Goal: Task Accomplishment & Management: Manage account settings

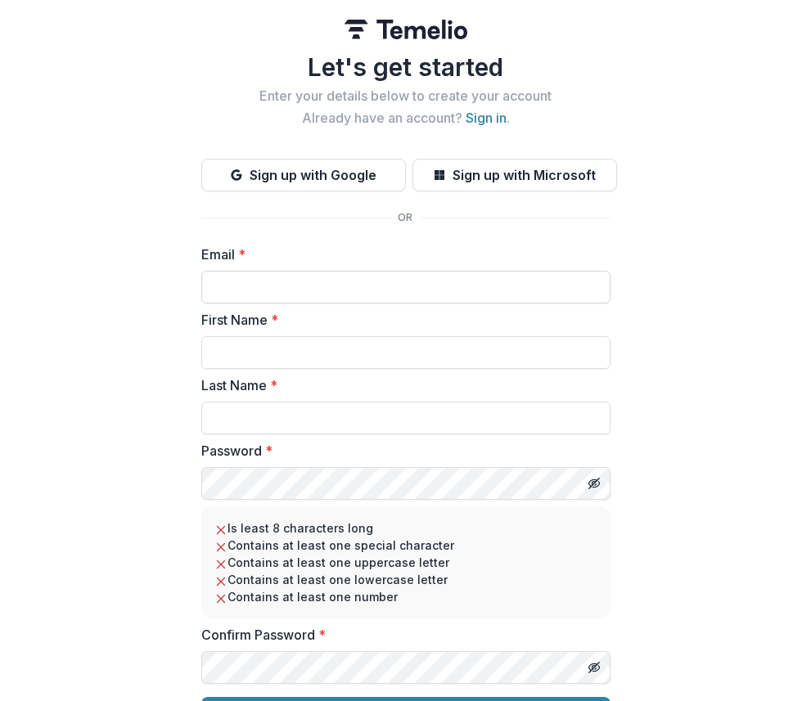
click at [303, 281] on input "Email *" at bounding box center [405, 287] width 409 height 33
click at [389, 177] on button "Sign up with Google" at bounding box center [303, 175] width 205 height 33
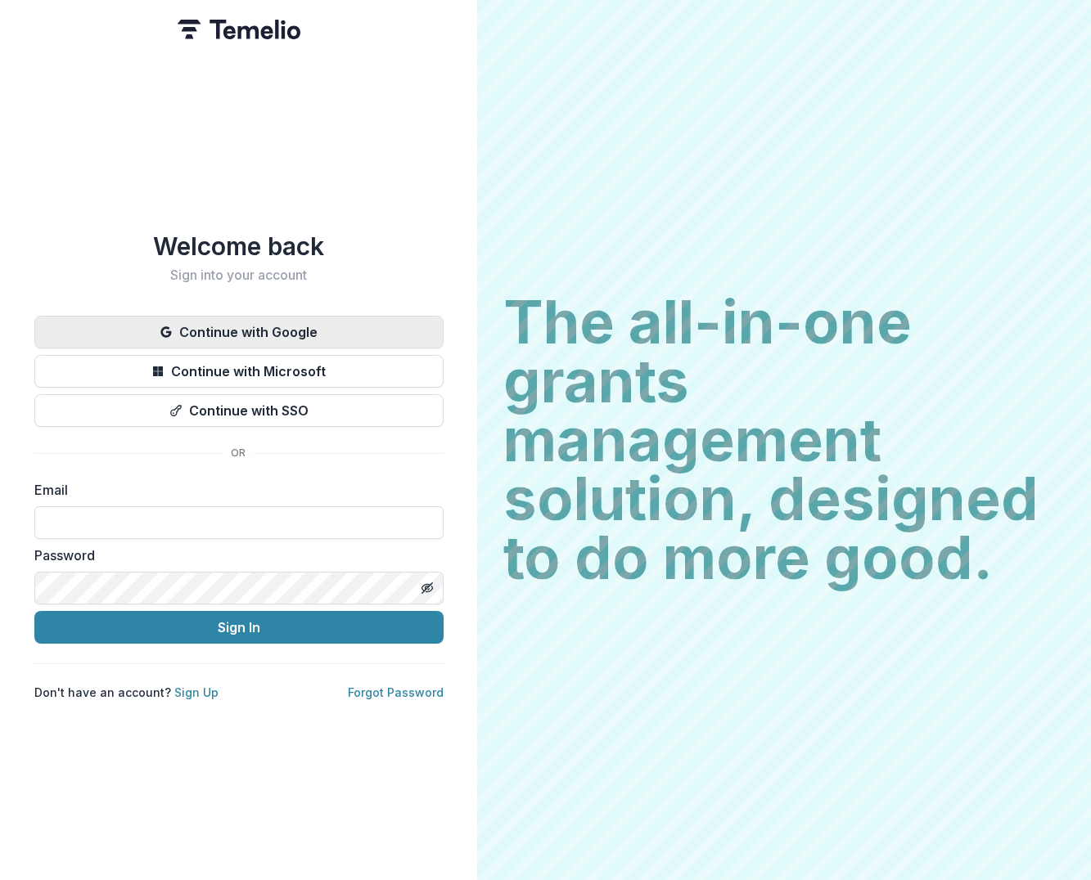
click at [245, 322] on button "Continue with Google" at bounding box center [238, 332] width 409 height 33
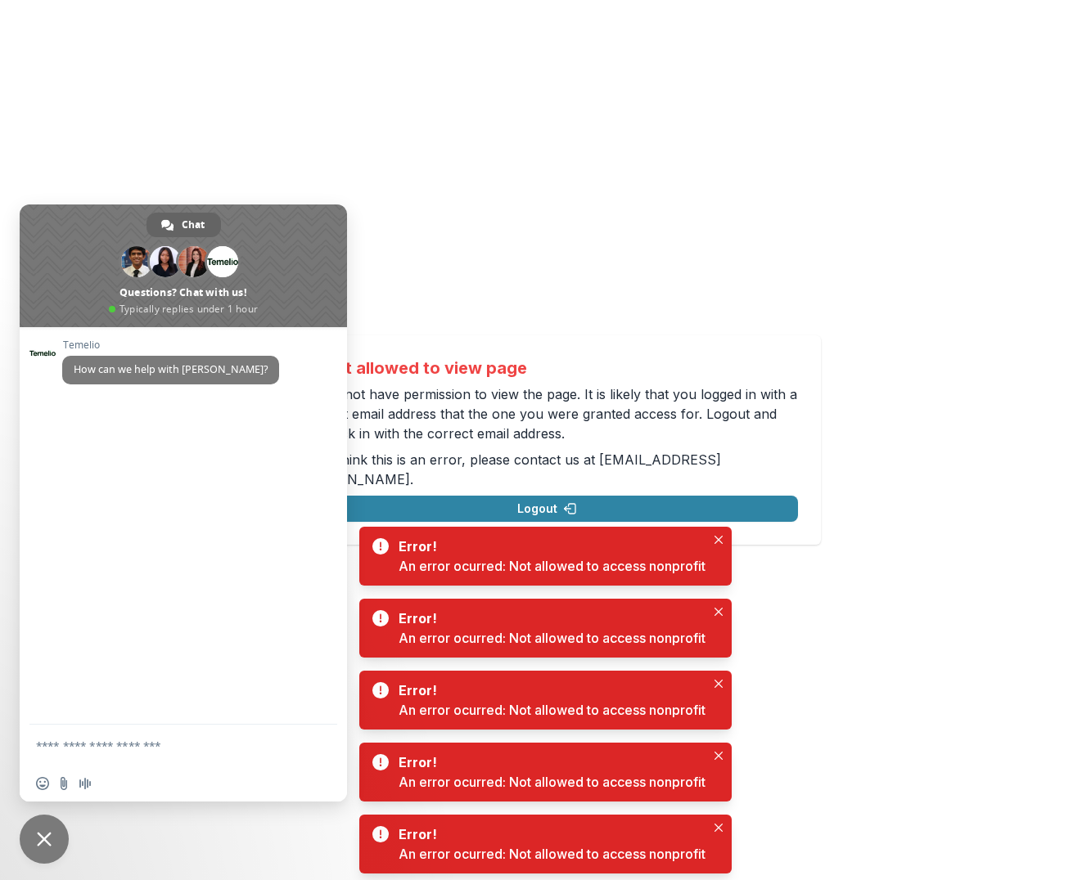
click at [270, 445] on div "Temelio How can we help with Temelio?" at bounding box center [183, 526] width 327 height 398
click at [589, 317] on div "Not allowed to view page You do not have permission to view the page. It is lik…" at bounding box center [545, 440] width 1091 height 880
click at [88, 797] on div "Insert an emoji Send a file Audio message" at bounding box center [183, 784] width 327 height 36
click at [57, 855] on span "Close chat" at bounding box center [44, 839] width 49 height 49
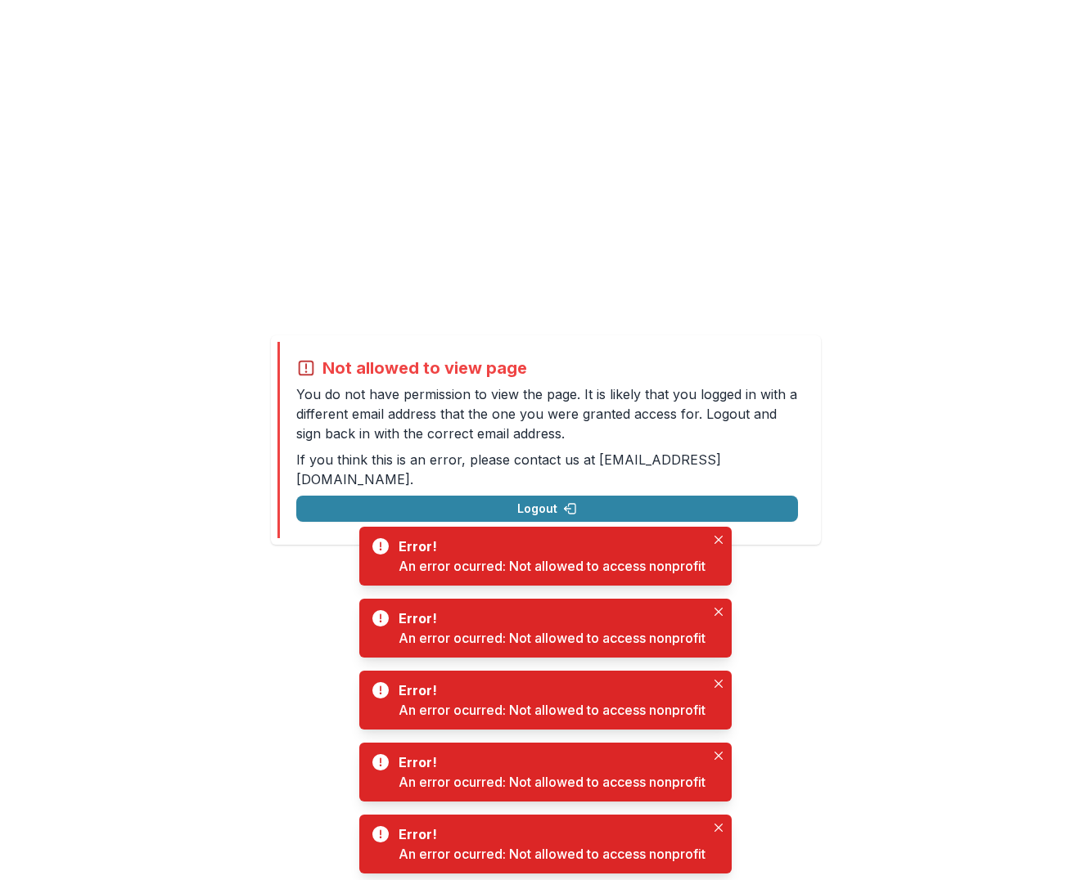
click at [187, 705] on div "Not allowed to view page You do not have permission to view the page. It is lik…" at bounding box center [545, 440] width 1091 height 880
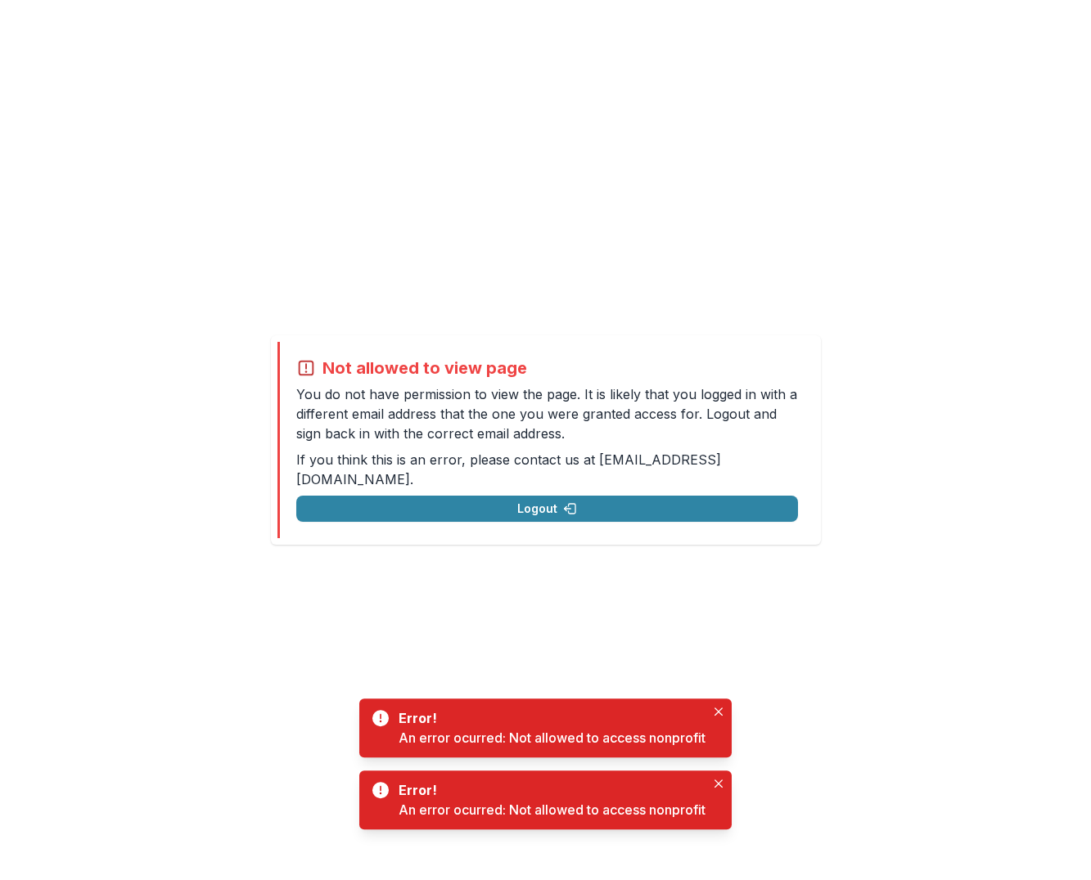
click at [718, 561] on div "Not allowed to view page You do not have permission to view the page. It is lik…" at bounding box center [545, 440] width 1091 height 880
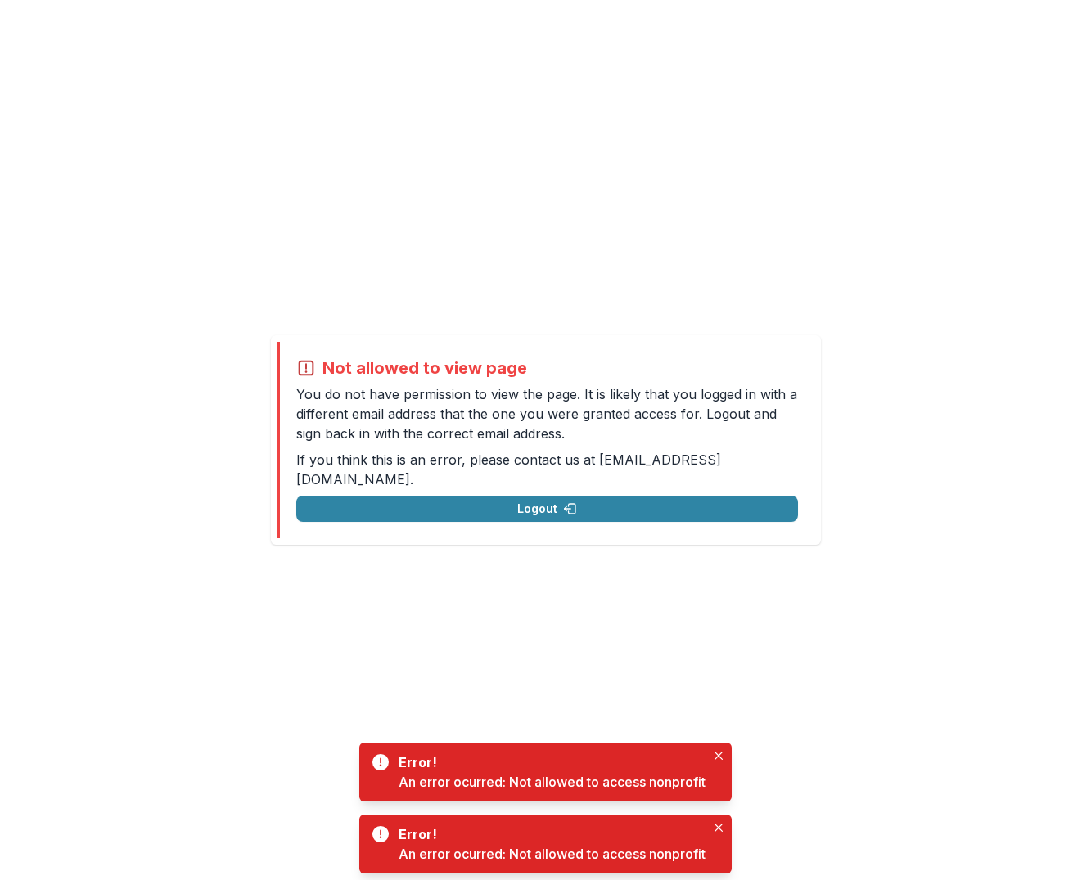
click at [194, 590] on div "Not allowed to view page You do not have permission to view the page. It is lik…" at bounding box center [545, 440] width 1091 height 880
click at [371, 432] on p "You do not have permission to view the page. It is likely that you logged in wi…" at bounding box center [547, 414] width 502 height 59
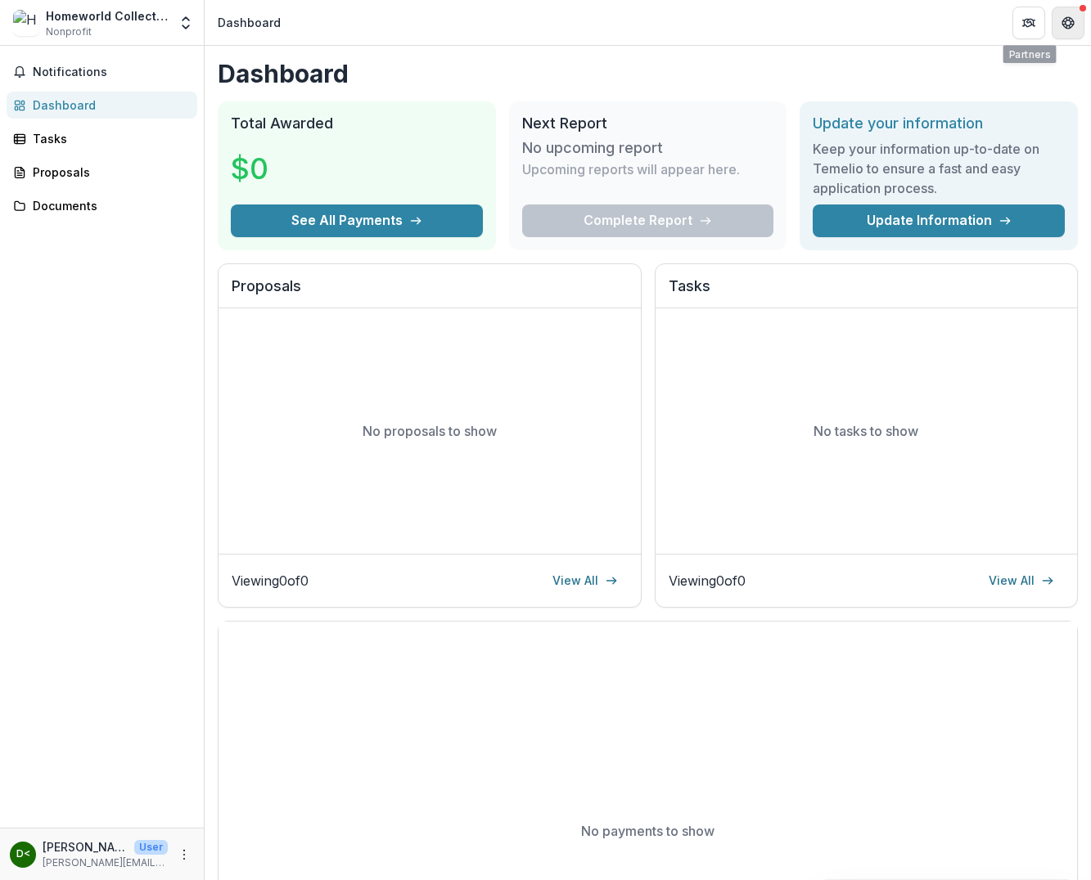
click at [1057, 22] on button "Get Help" at bounding box center [1067, 23] width 33 height 33
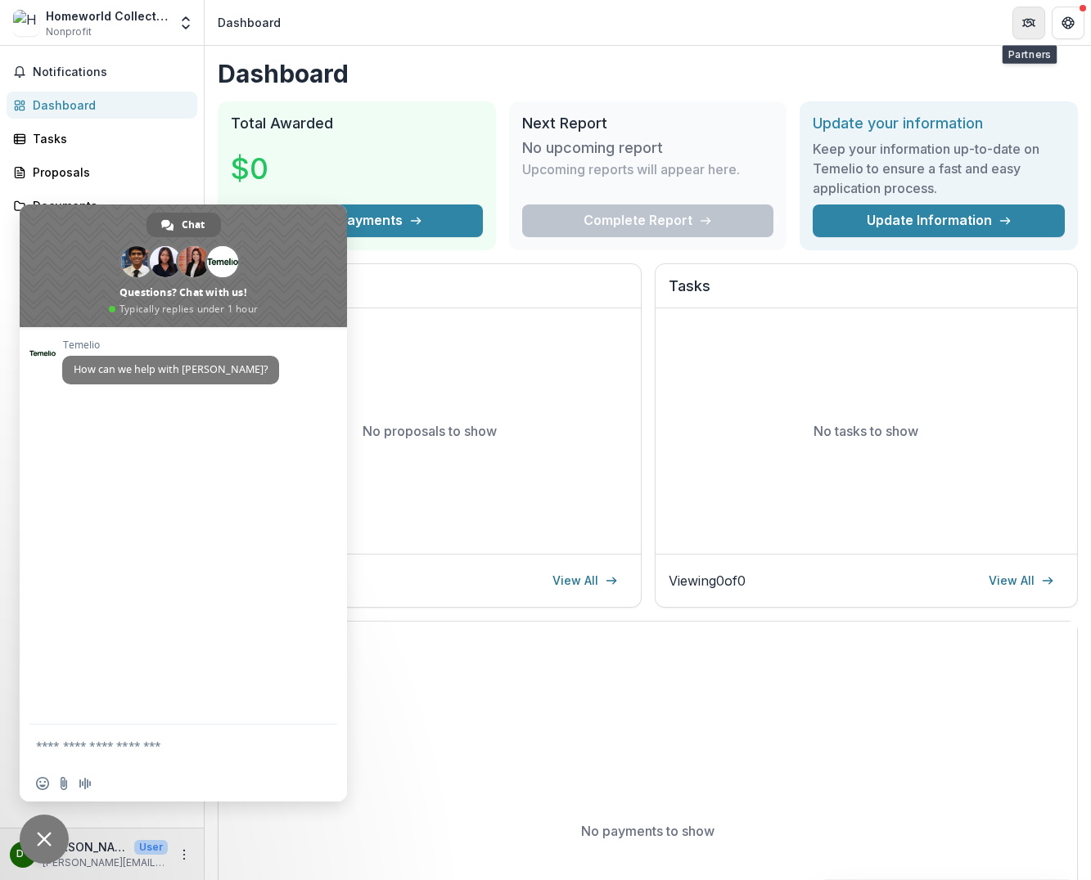
click at [1043, 18] on button "Partners" at bounding box center [1028, 23] width 33 height 33
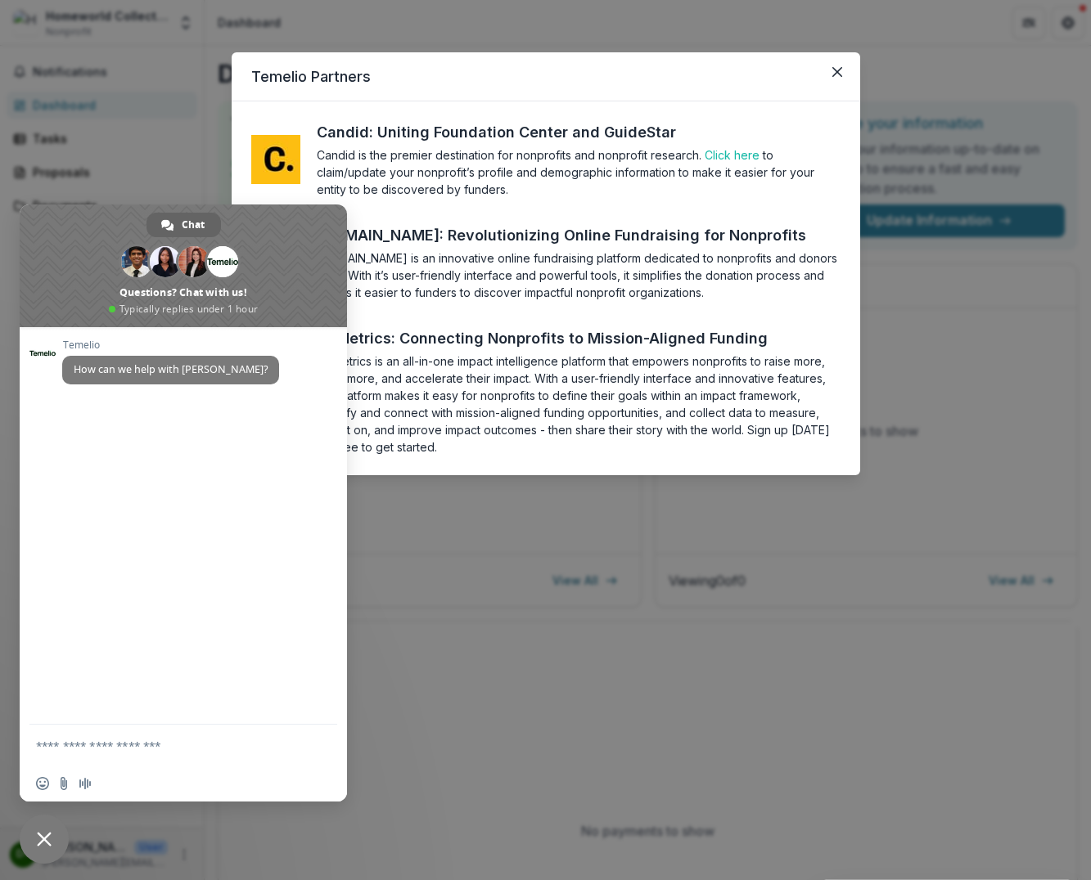
click at [255, 33] on div "Temelio Partners Candid: Uniting Foundation Center and GuideStar Candid is the …" at bounding box center [545, 440] width 1091 height 880
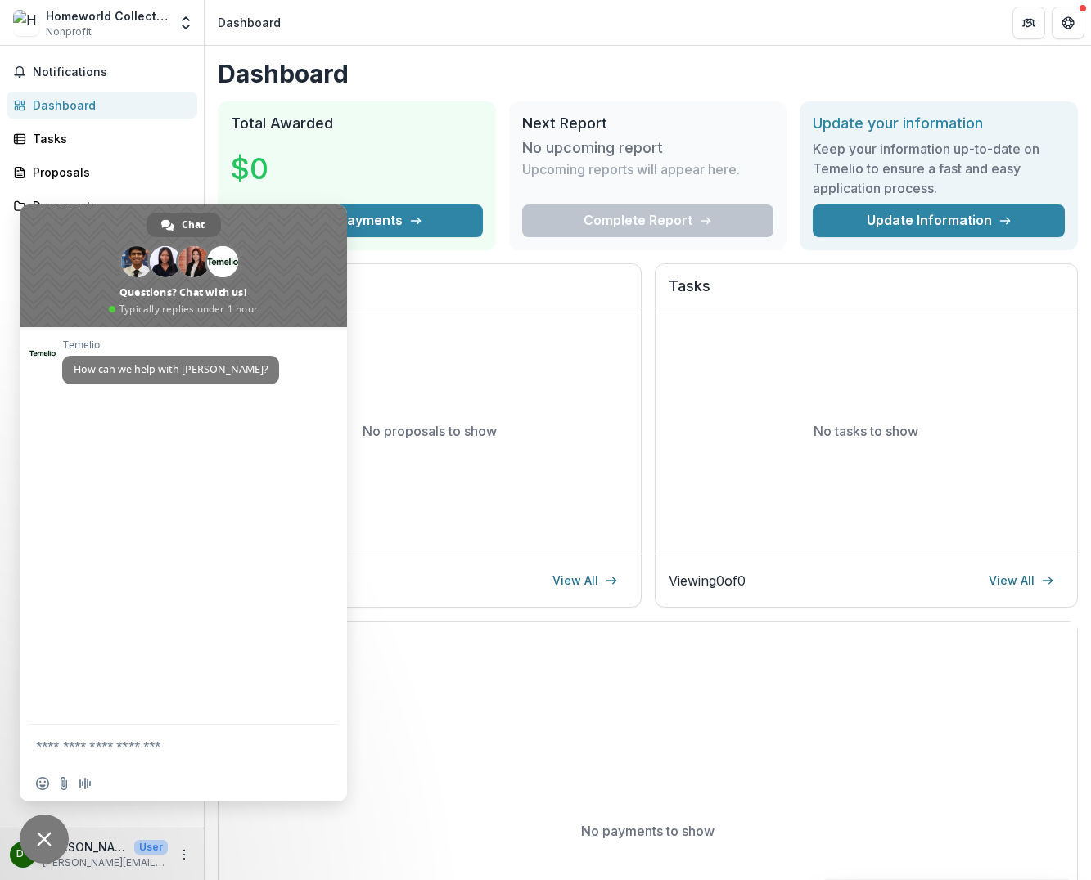
click at [330, 220] on span at bounding box center [183, 266] width 327 height 123
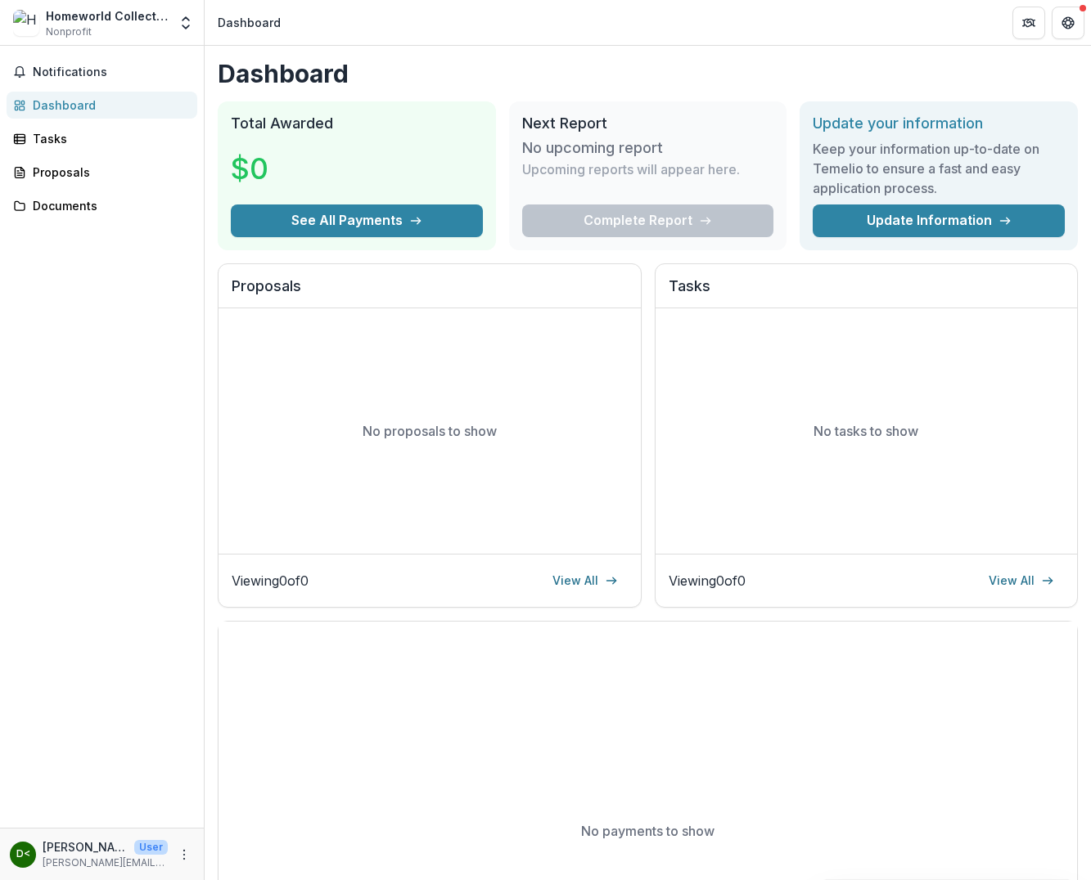
click at [89, 834] on div "D< Daniel Goodwin <daniel@homeworld.bio> User daniel@homeworld.bio" at bounding box center [102, 854] width 204 height 52
click at [181, 844] on div "D< Daniel Goodwin <daniel@homeworld.bio> User daniel@homeworld.bio" at bounding box center [102, 855] width 184 height 32
click at [182, 854] on icon "More" at bounding box center [184, 855] width 13 height 13
click at [253, 822] on link "Settings" at bounding box center [292, 820] width 175 height 27
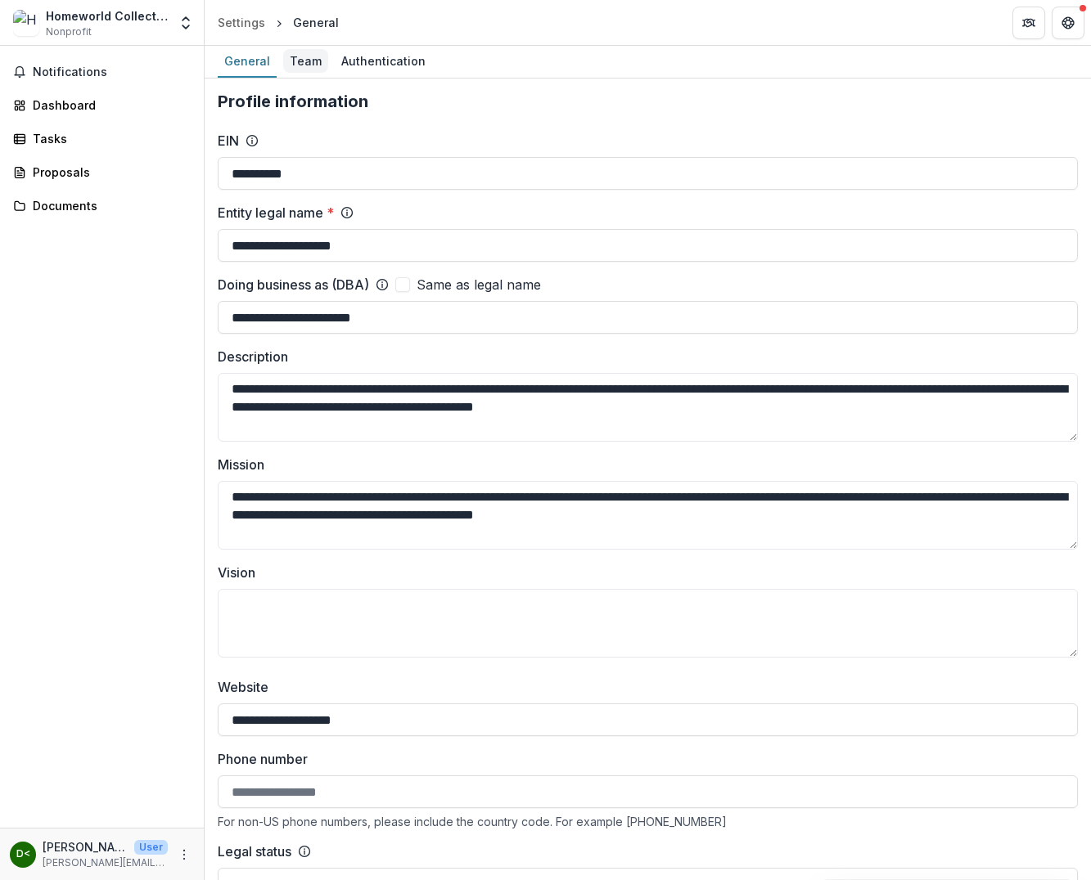
click at [308, 61] on div "Team" at bounding box center [305, 61] width 45 height 24
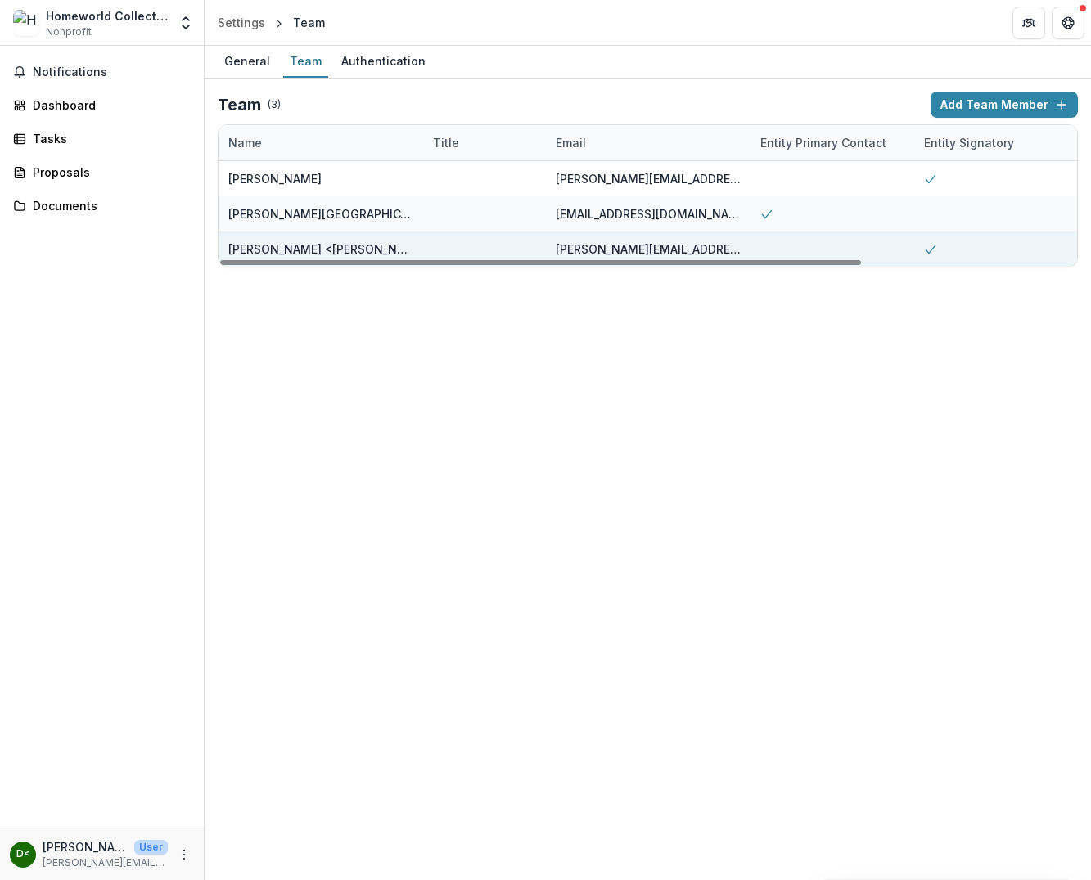
click at [650, 252] on div "daniel@homeworld.bio" at bounding box center [648, 249] width 185 height 17
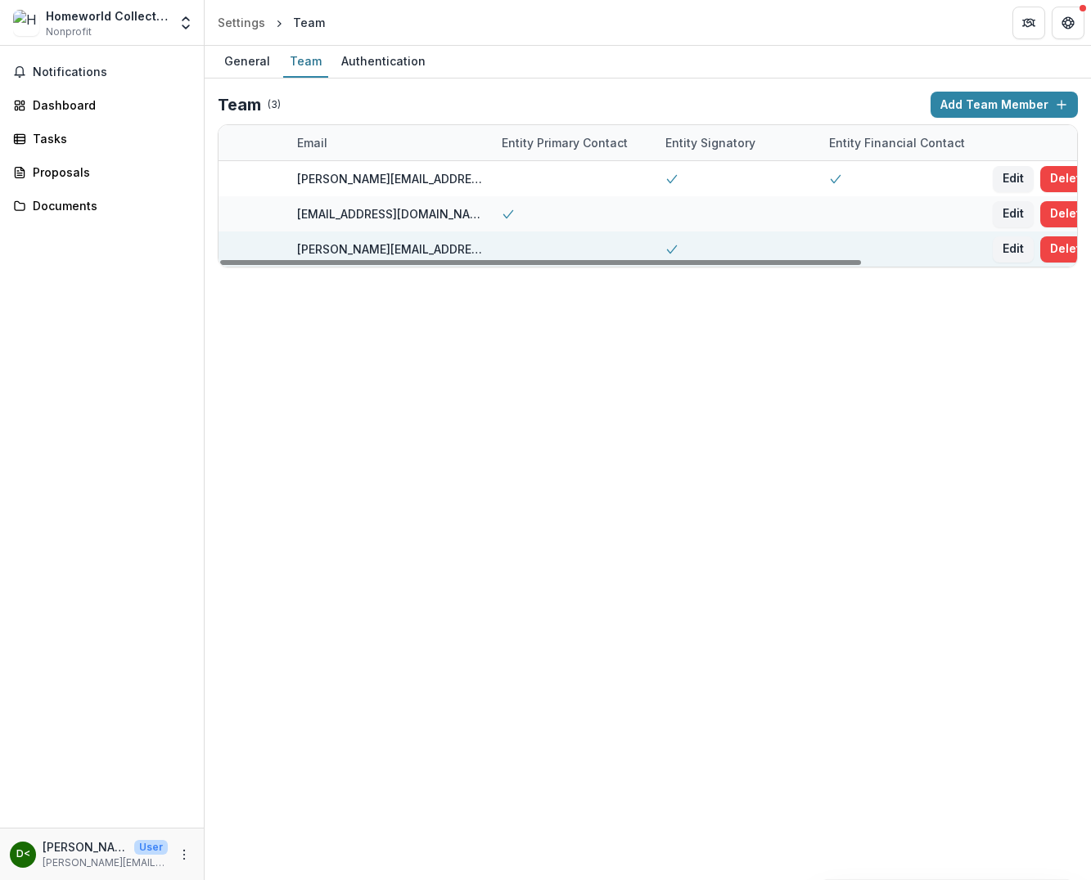
scroll to position [0, 287]
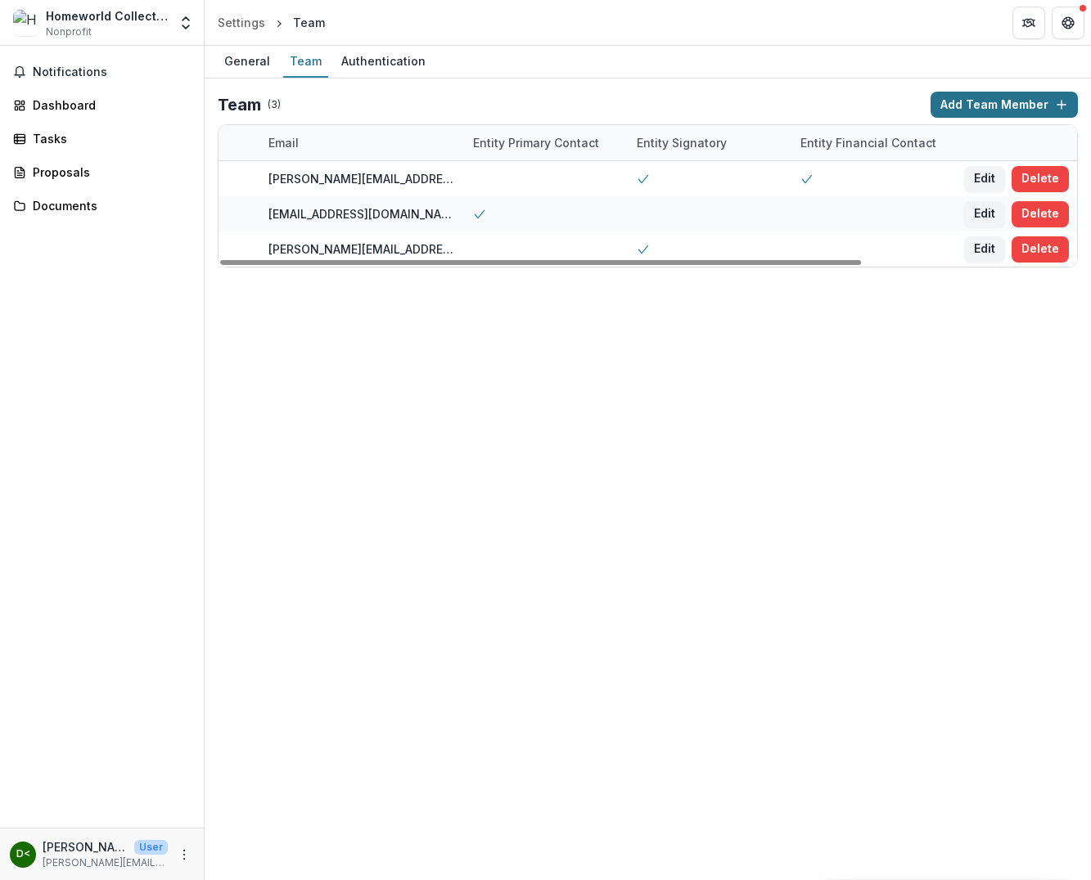
click at [978, 104] on button "Add Team Member" at bounding box center [1003, 105] width 147 height 26
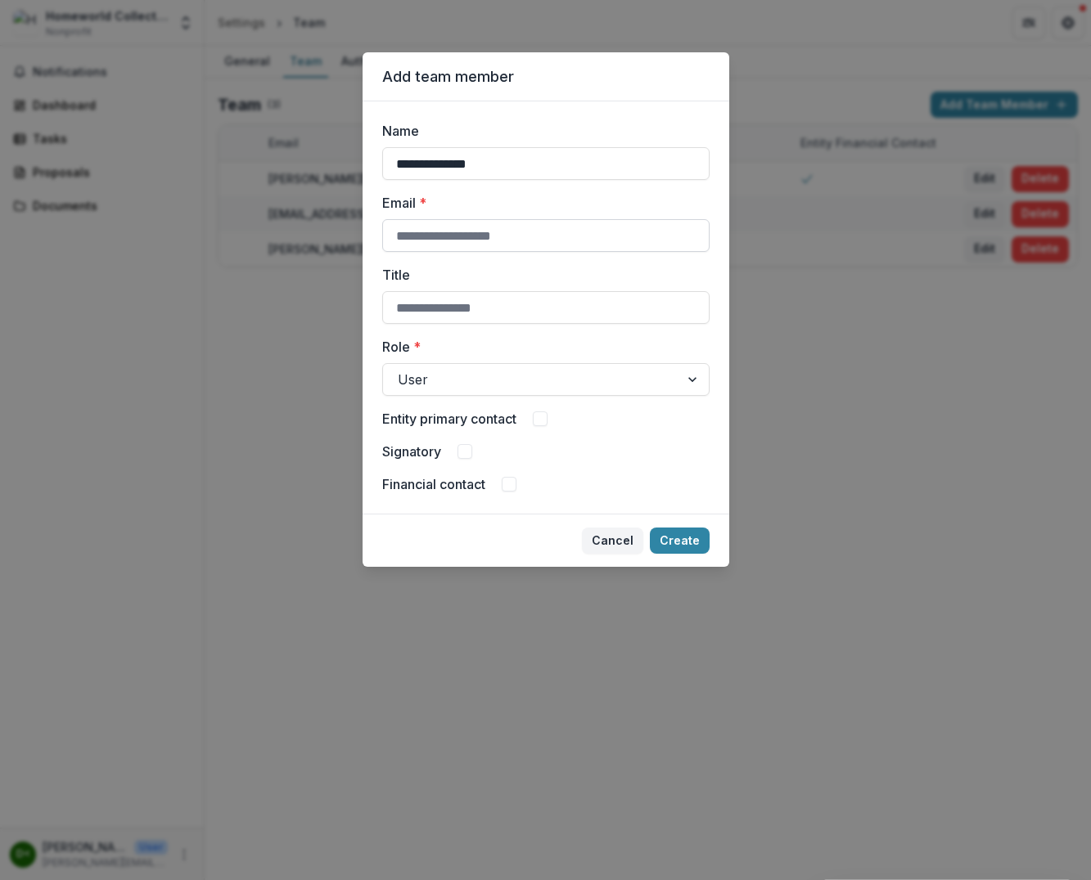
type input "**********"
click at [547, 422] on span at bounding box center [540, 419] width 15 height 15
click at [474, 459] on div "Signatory" at bounding box center [545, 452] width 327 height 20
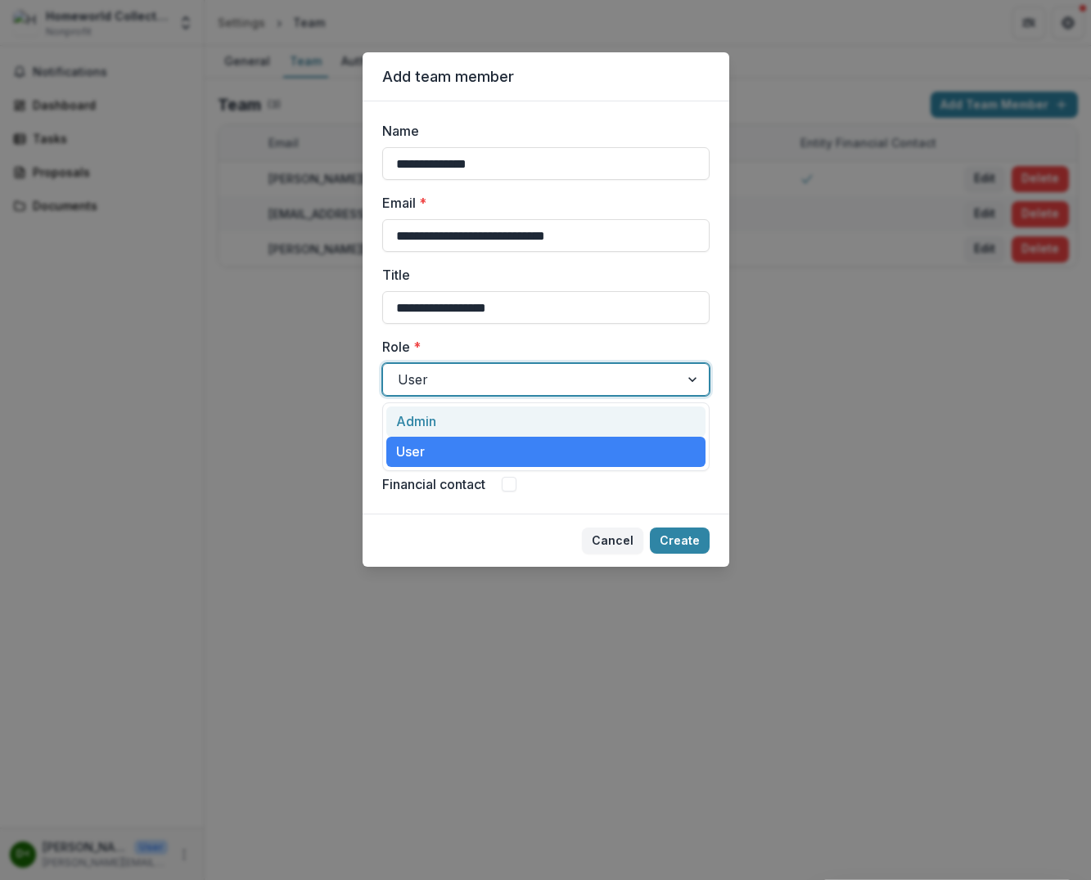
click at [459, 394] on div "User" at bounding box center [545, 379] width 327 height 33
click at [448, 431] on div "Admin" at bounding box center [545, 422] width 319 height 30
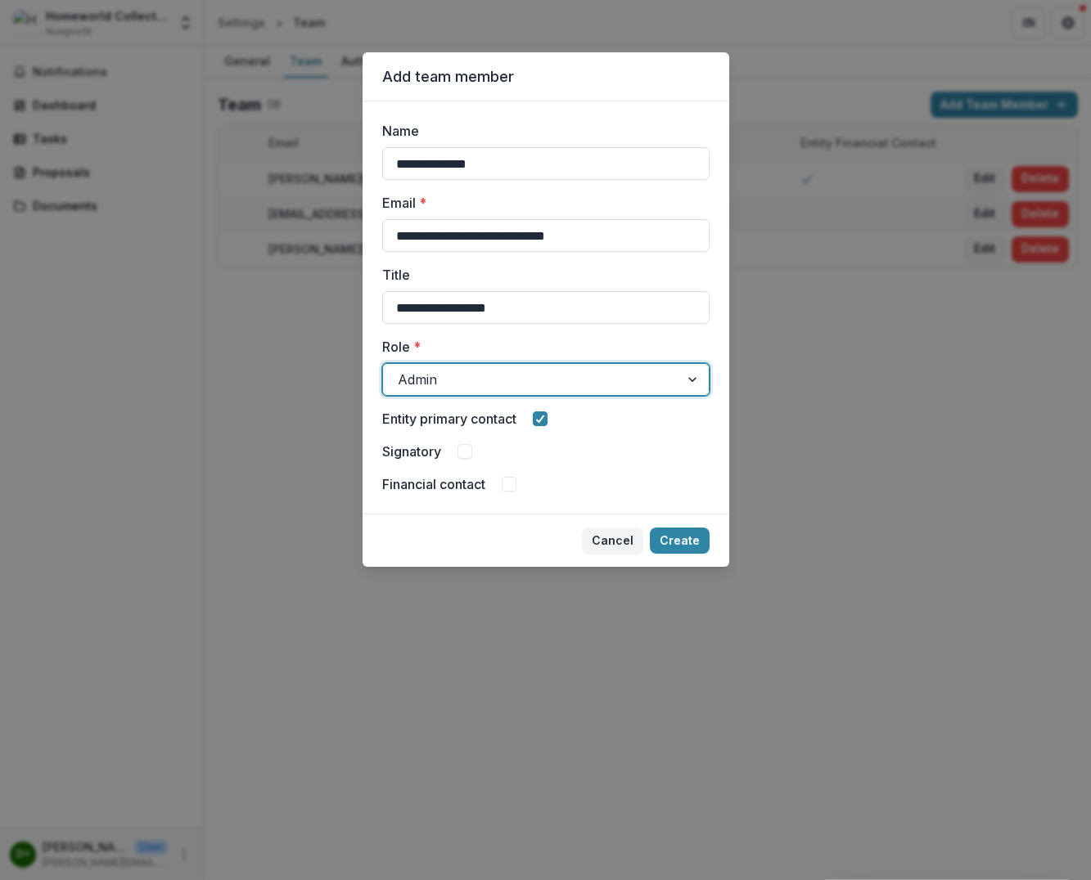
click at [459, 444] on div "Signatory" at bounding box center [545, 452] width 327 height 20
click at [466, 456] on span at bounding box center [464, 451] width 15 height 15
click at [498, 485] on div "Financial contact" at bounding box center [545, 485] width 327 height 20
click at [507, 483] on span at bounding box center [509, 484] width 15 height 15
click at [691, 541] on button "Create" at bounding box center [680, 541] width 60 height 26
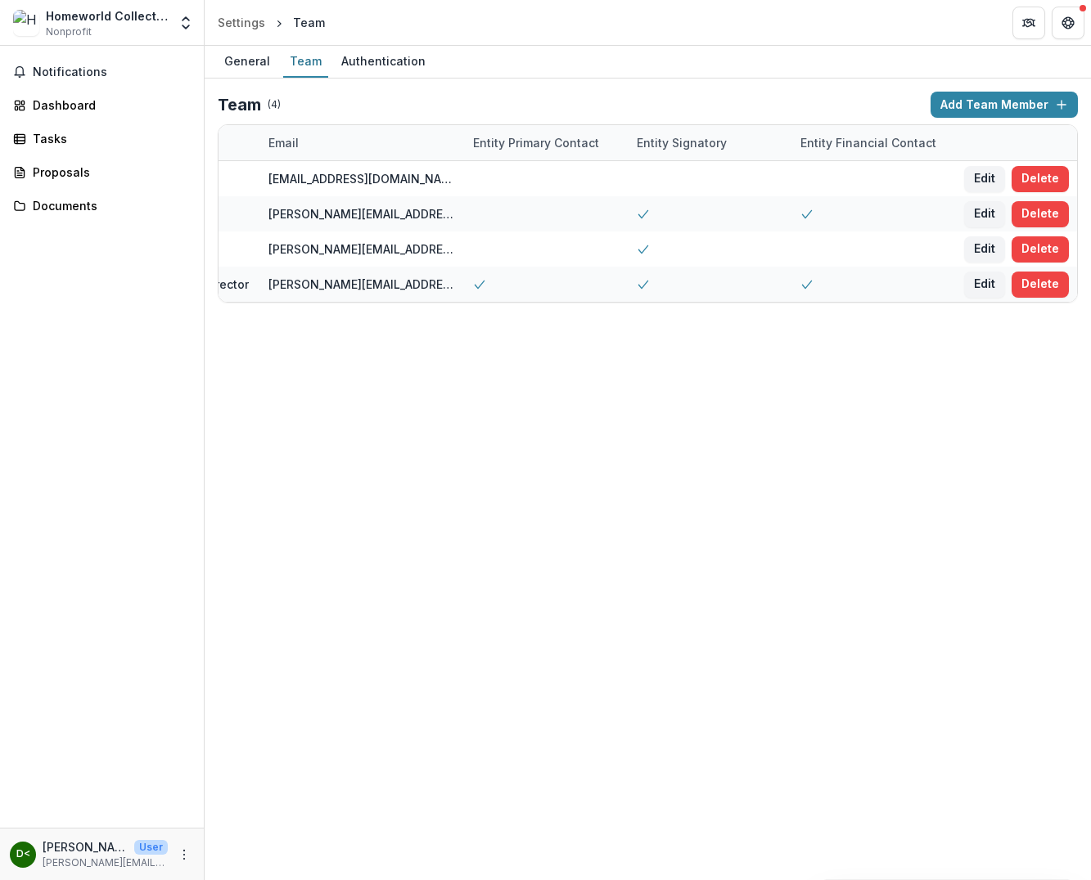
click at [593, 543] on div "General Team Authentication Team ( 4 ) Add Team Member Name Title Email Entity …" at bounding box center [648, 463] width 886 height 835
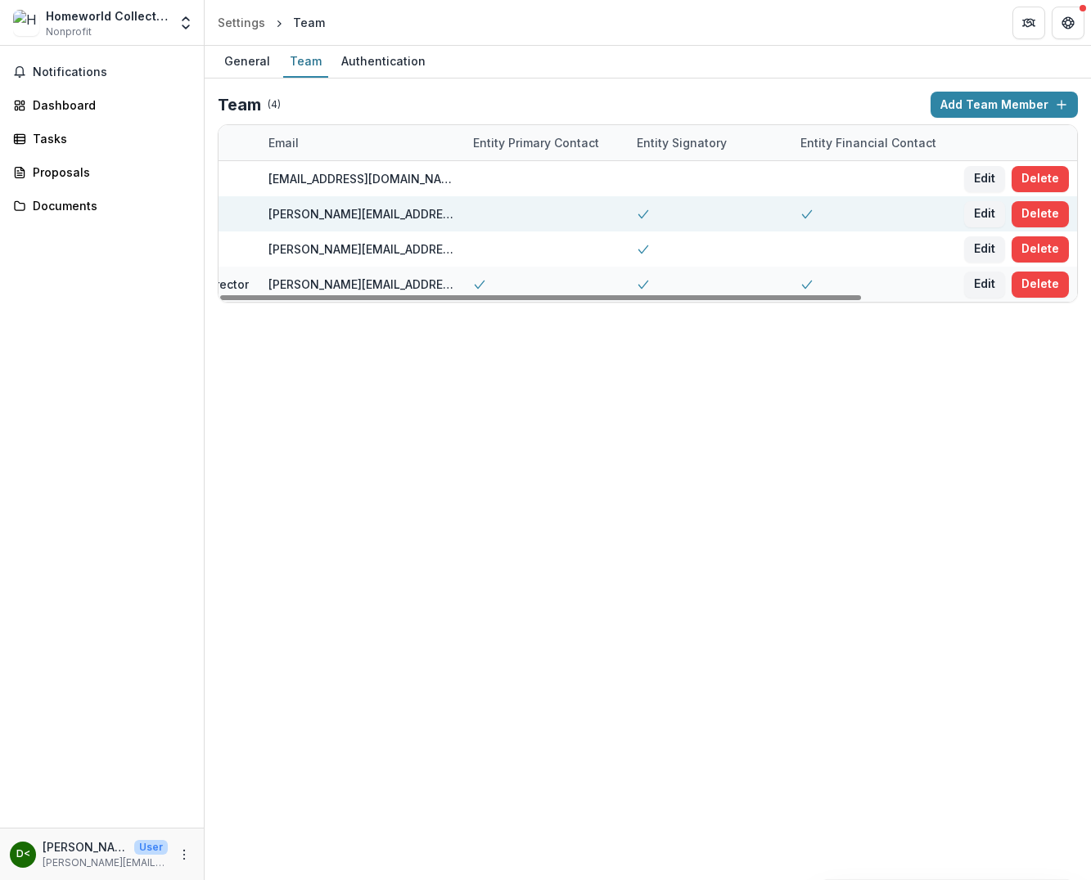
scroll to position [0, 0]
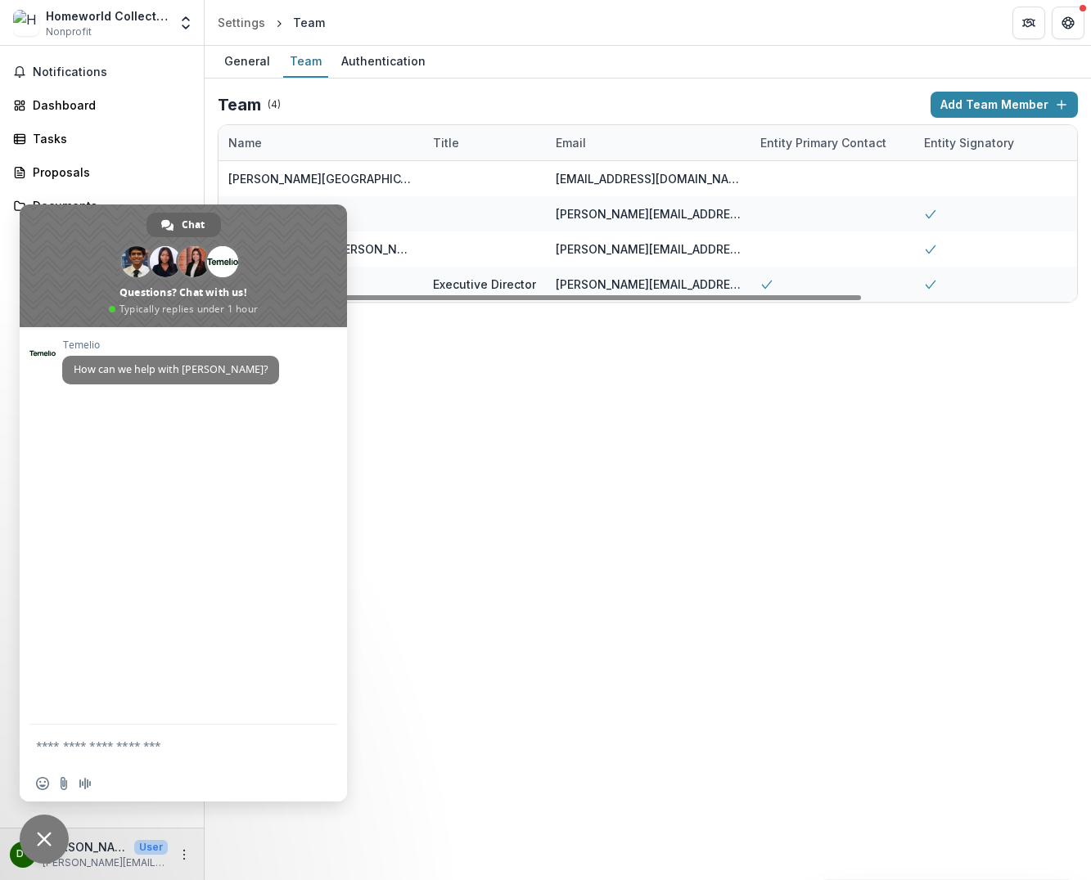
click at [339, 126] on div "Name" at bounding box center [320, 142] width 205 height 35
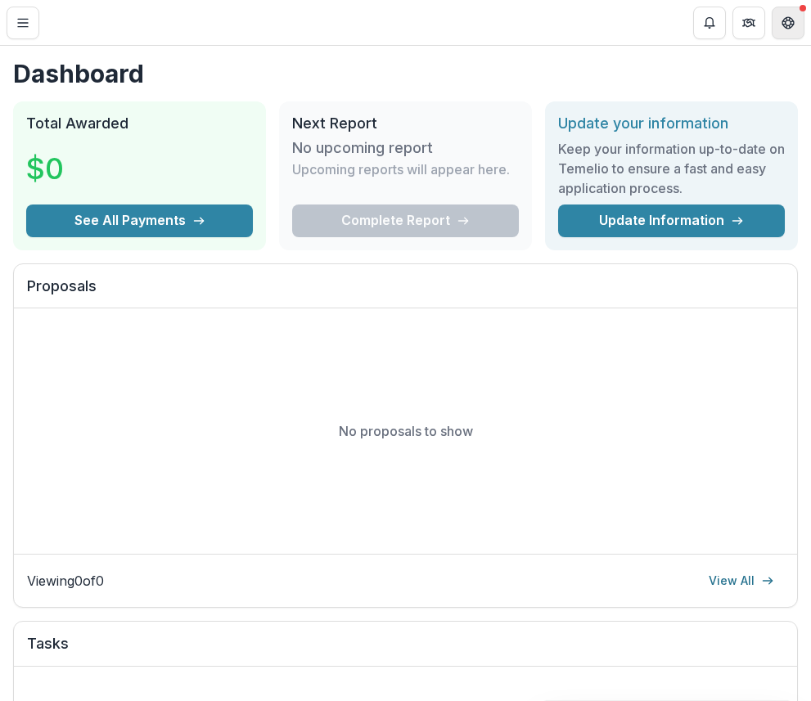
click at [781, 16] on icon "Get Help" at bounding box center [787, 22] width 13 height 13
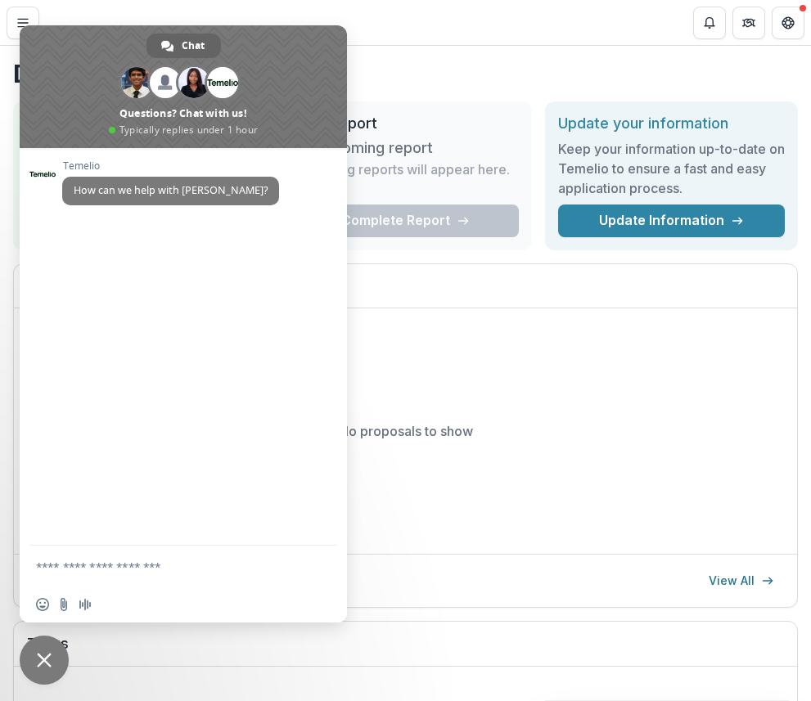
click at [628, 74] on h1 "Dashboard" at bounding box center [405, 73] width 785 height 29
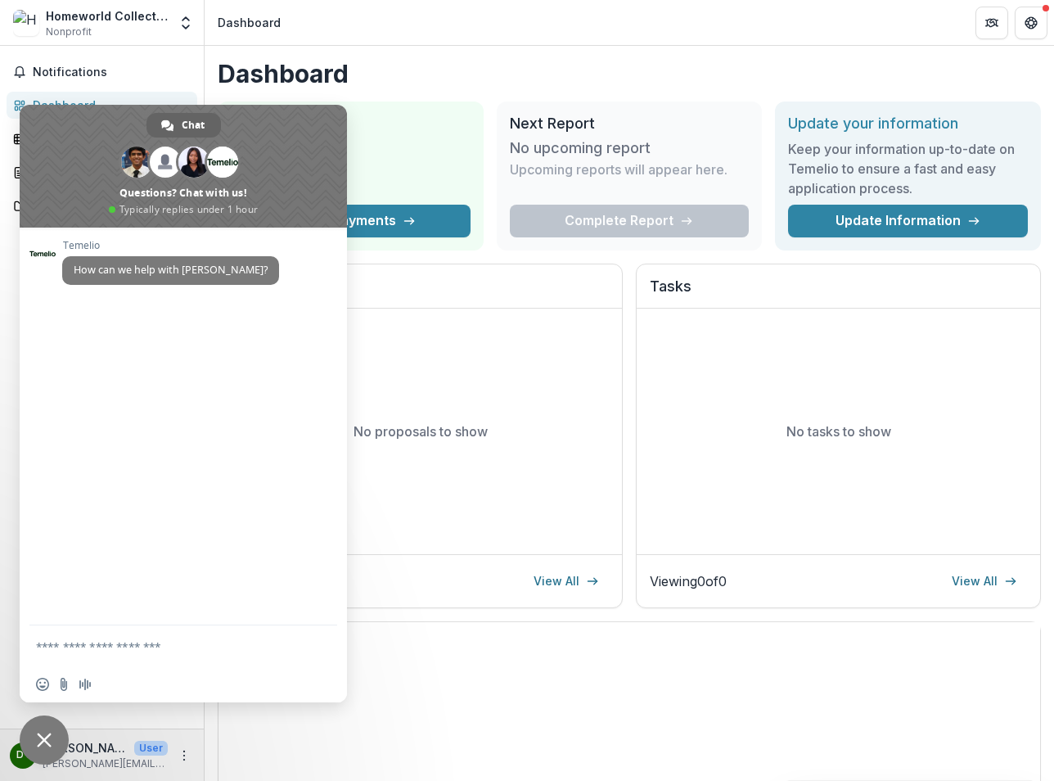
click at [481, 515] on div "No proposals to show" at bounding box center [419, 430] width 403 height 245
click at [184, 700] on circle "More" at bounding box center [184, 759] width 1 height 1
click at [218, 700] on icon "button" at bounding box center [220, 747] width 13 height 13
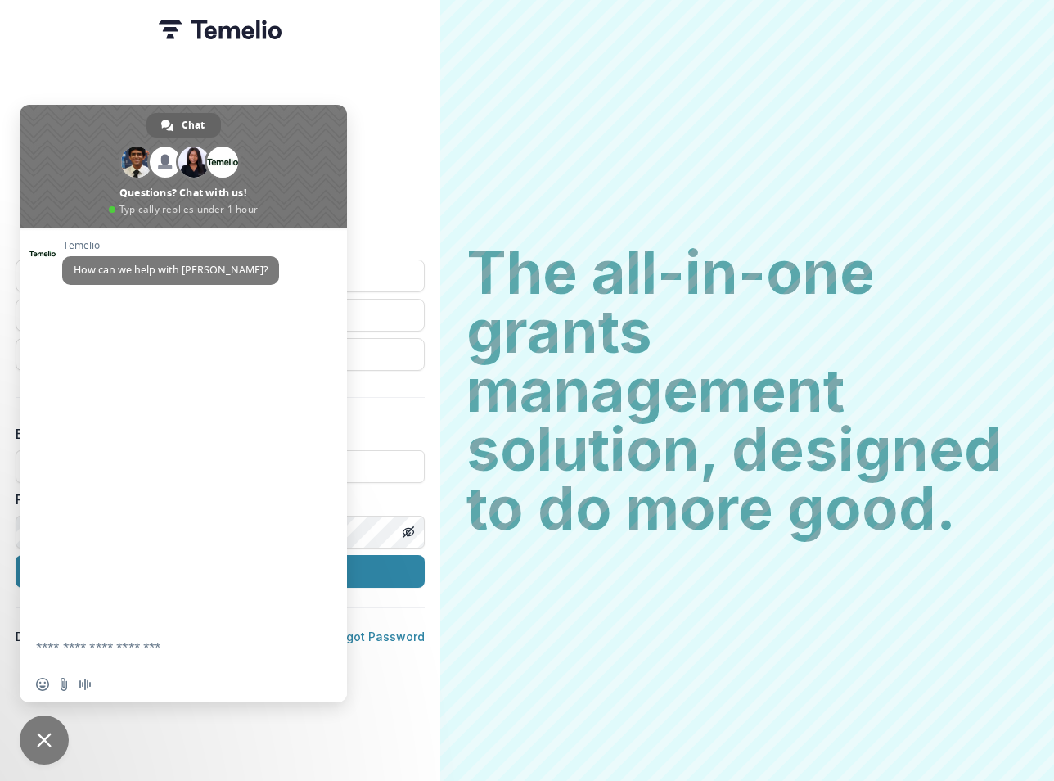
click at [304, 142] on span at bounding box center [183, 166] width 327 height 123
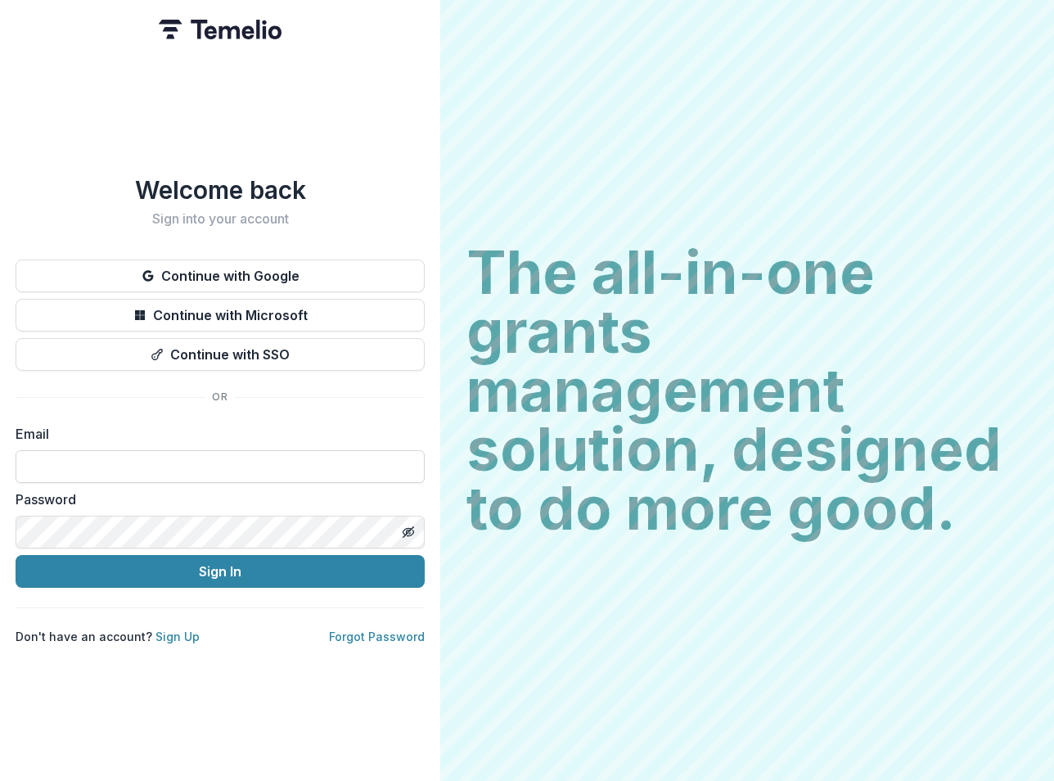
click at [142, 467] on input at bounding box center [220, 466] width 409 height 33
type input "*"
click at [178, 632] on link "Sign Up" at bounding box center [177, 636] width 44 height 14
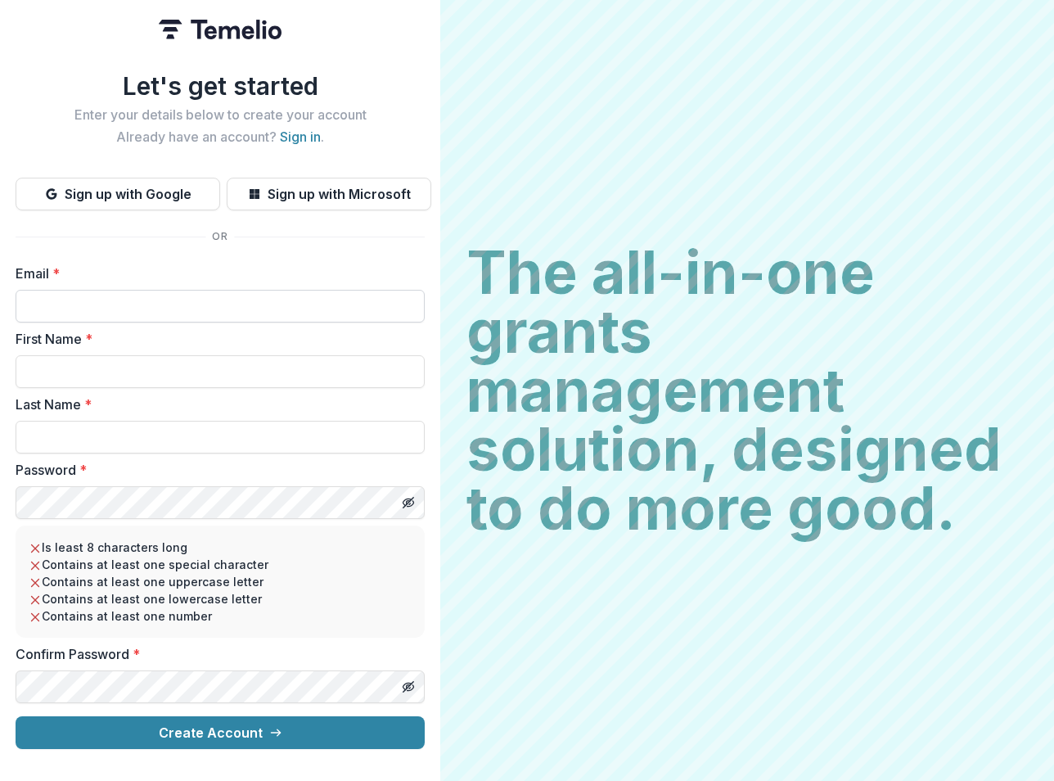
click at [158, 305] on input "Email *" at bounding box center [220, 306] width 409 height 33
type input "**********"
type input "******"
type input "*******"
click at [0, 700] on com-1password-button at bounding box center [0, 781] width 0 height 0
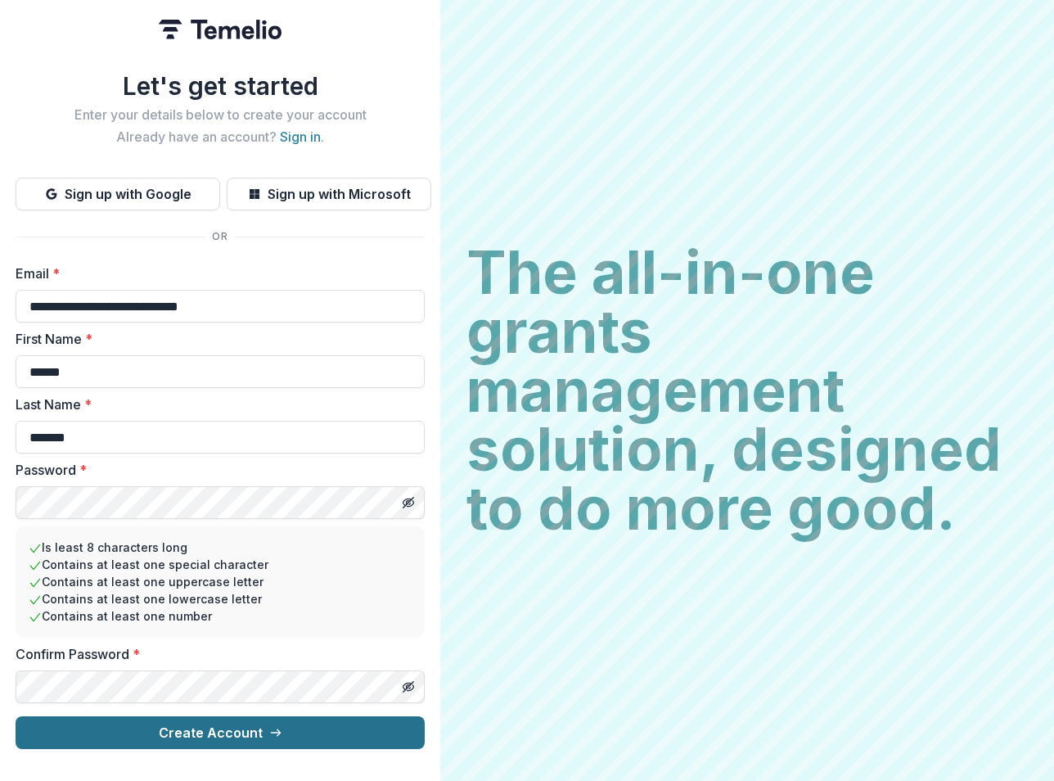
click at [322, 700] on button "Create Account" at bounding box center [220, 732] width 409 height 33
